Goal: Information Seeking & Learning: Learn about a topic

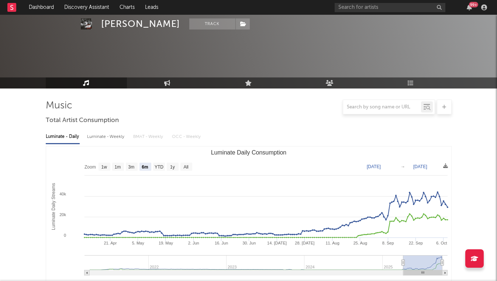
select select "6m"
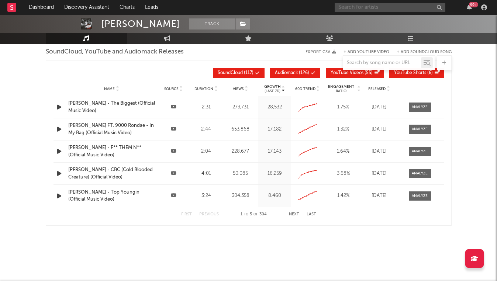
click at [386, 5] on input "text" at bounding box center [390, 7] width 111 height 9
type input "m"
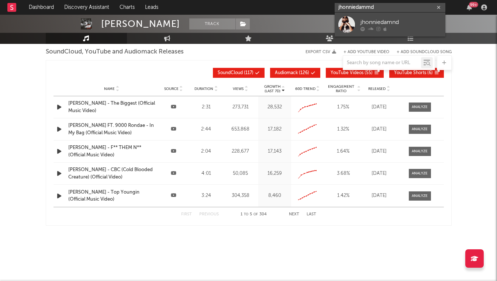
type input "jhonniedammd"
click at [409, 21] on div "jhonniedamnd" at bounding box center [400, 22] width 81 height 9
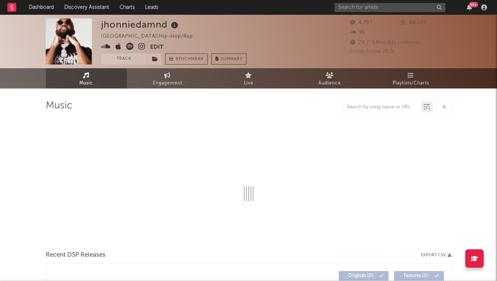
select select "6m"
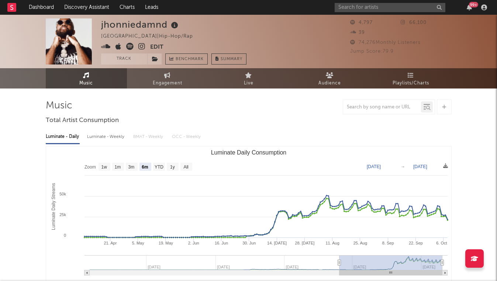
scroll to position [6, 0]
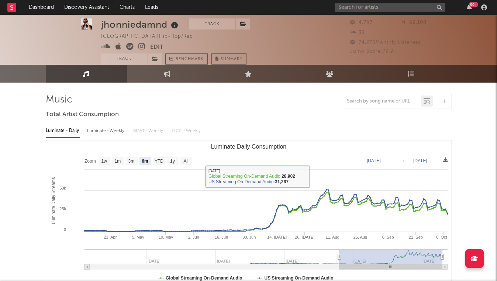
click at [105, 126] on div "Luminate - Weekly" at bounding box center [106, 131] width 39 height 13
select select "1w"
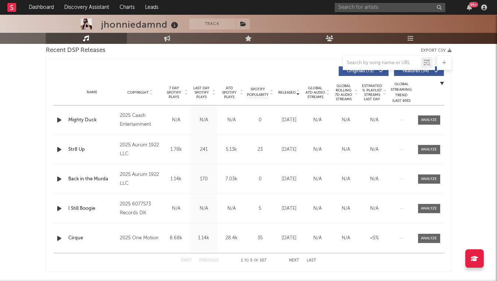
scroll to position [256, 0]
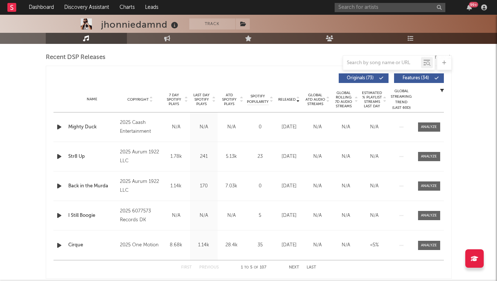
click at [362, 59] on div at bounding box center [382, 62] width 78 height 9
click at [362, 62] on input "text" at bounding box center [382, 63] width 78 height 6
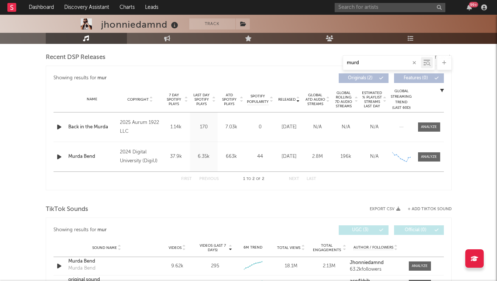
type input "murda"
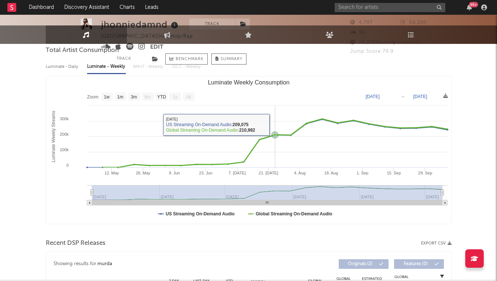
scroll to position [4, 0]
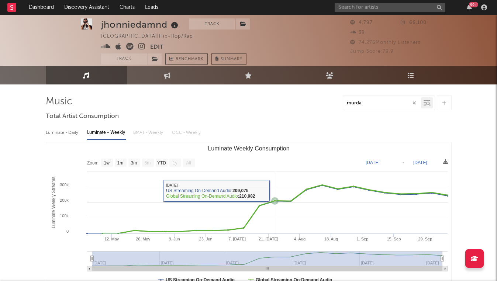
drag, startPoint x: 276, startPoint y: 177, endPoint x: 276, endPoint y: 290, distance: 112.5
type input "[DATE]"
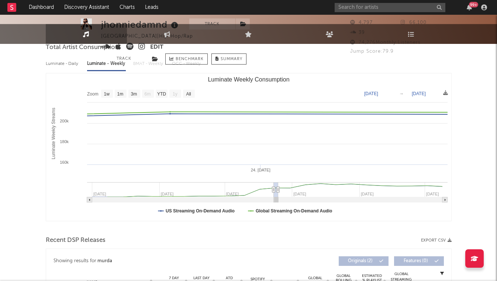
scroll to position [0, 0]
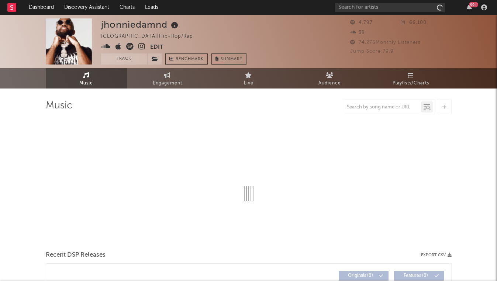
select select "6m"
